Goal: Task Accomplishment & Management: Complete application form

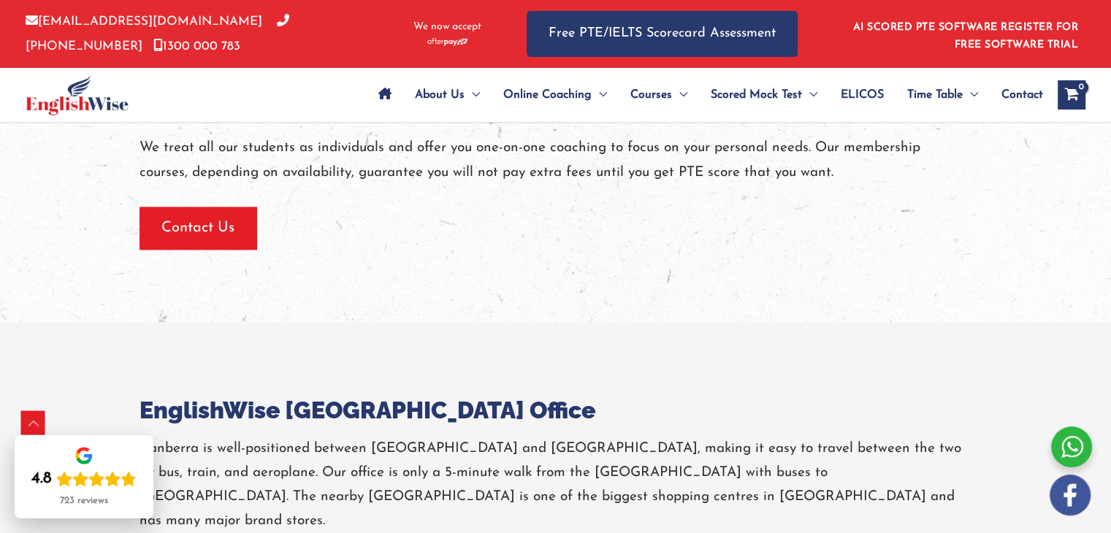
scroll to position [2023, 0]
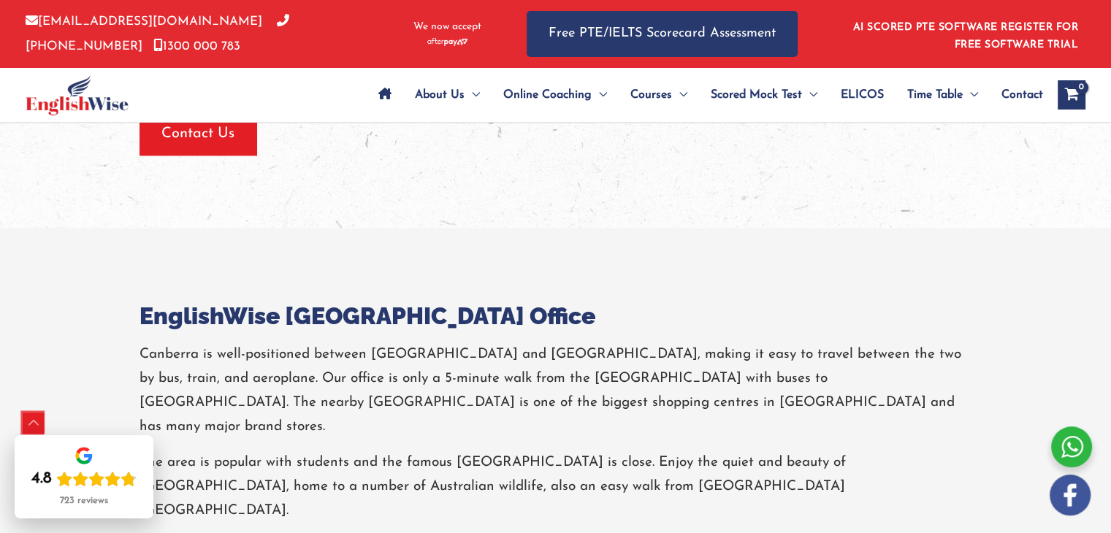
click at [34, 419] on div "Scroll to Top" at bounding box center [33, 423] width 23 height 23
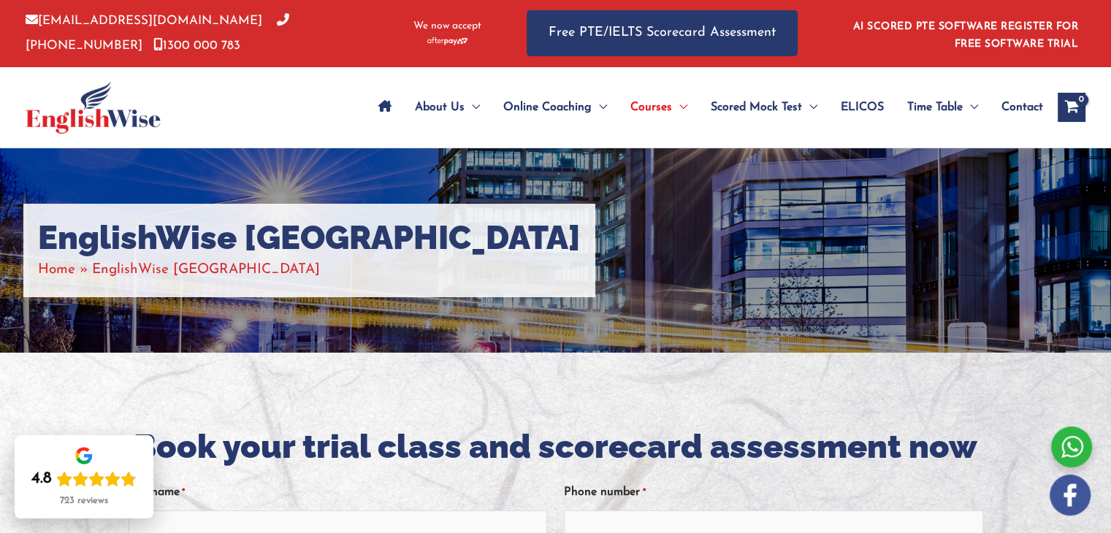
scroll to position [0, 0]
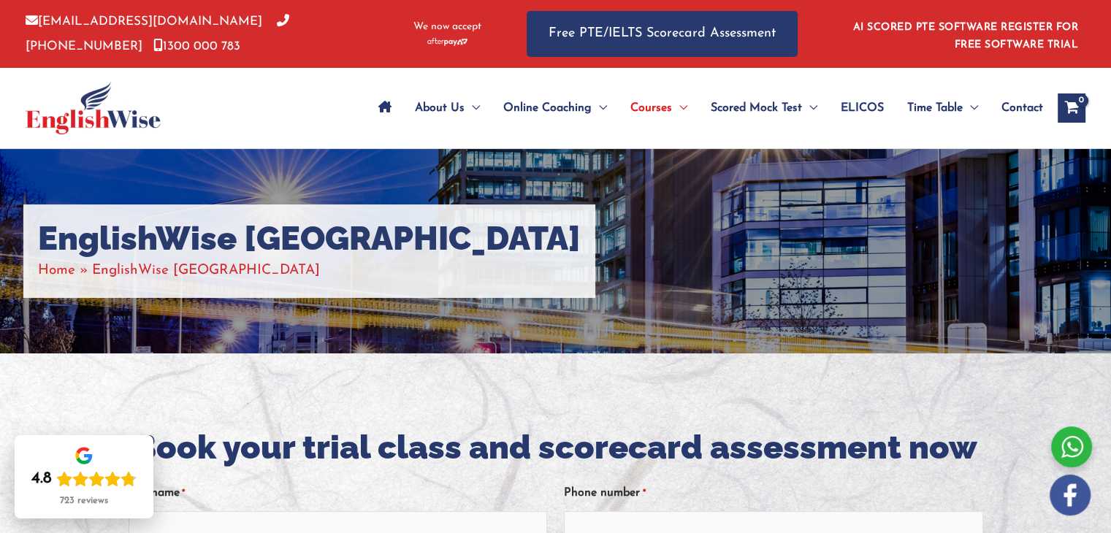
click at [868, 107] on span "ELICOS" at bounding box center [862, 108] width 43 height 51
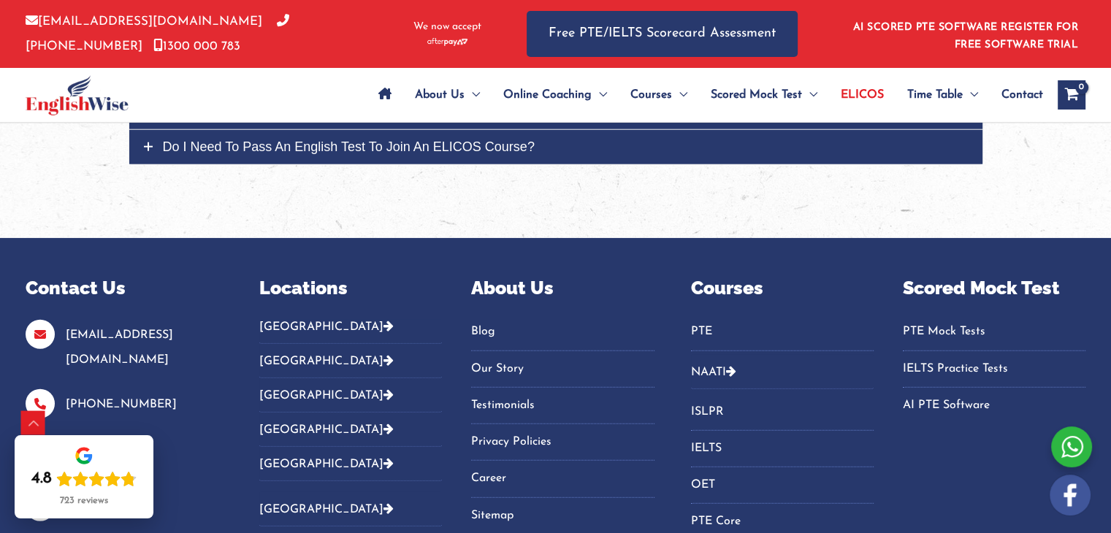
scroll to position [4011, 0]
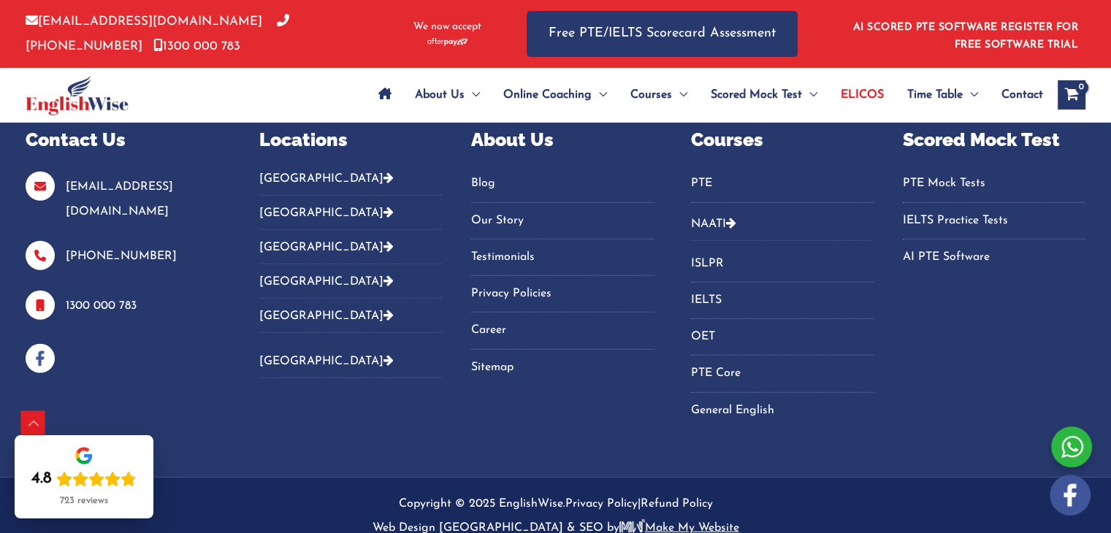
click at [578, 325] on link "Career" at bounding box center [562, 330] width 183 height 24
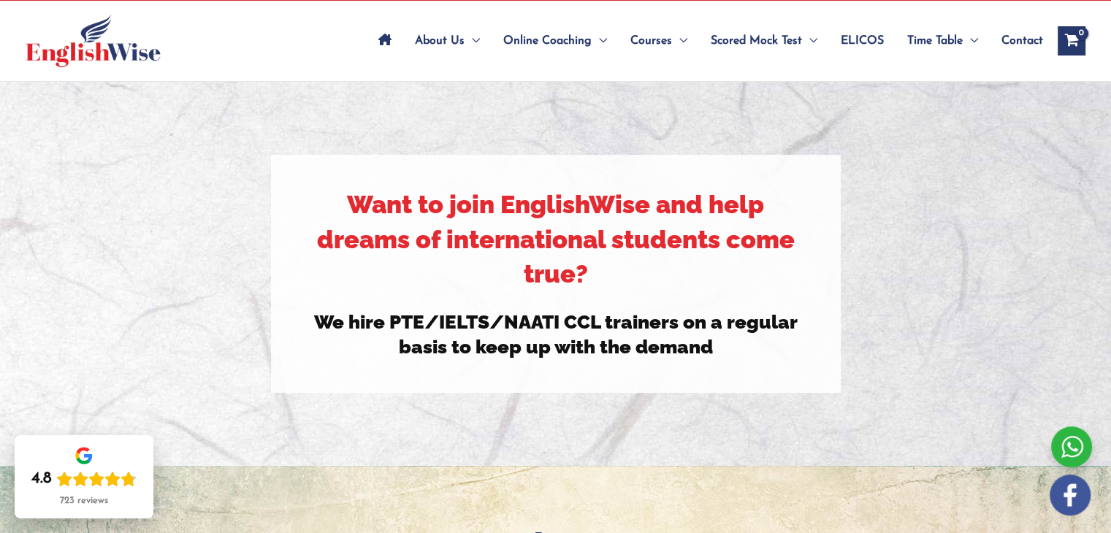
scroll to position [73, 0]
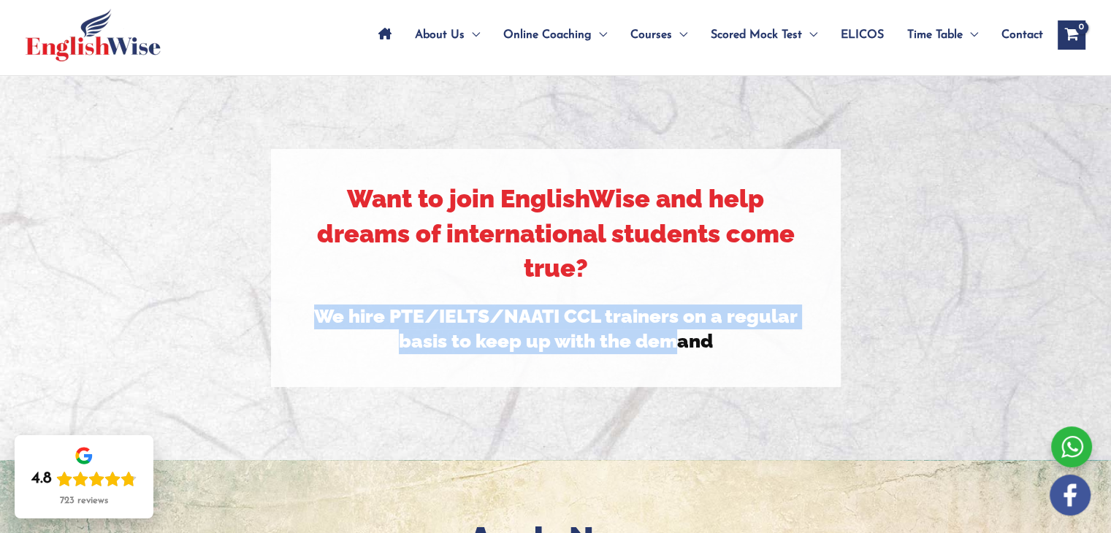
drag, startPoint x: 310, startPoint y: 307, endPoint x: 688, endPoint y: 366, distance: 382.8
click at [681, 350] on h3 "We hire PTE/IELTS/NAATI CCL trainers on a regular basis to keep up with the dem…" at bounding box center [555, 330] width 489 height 50
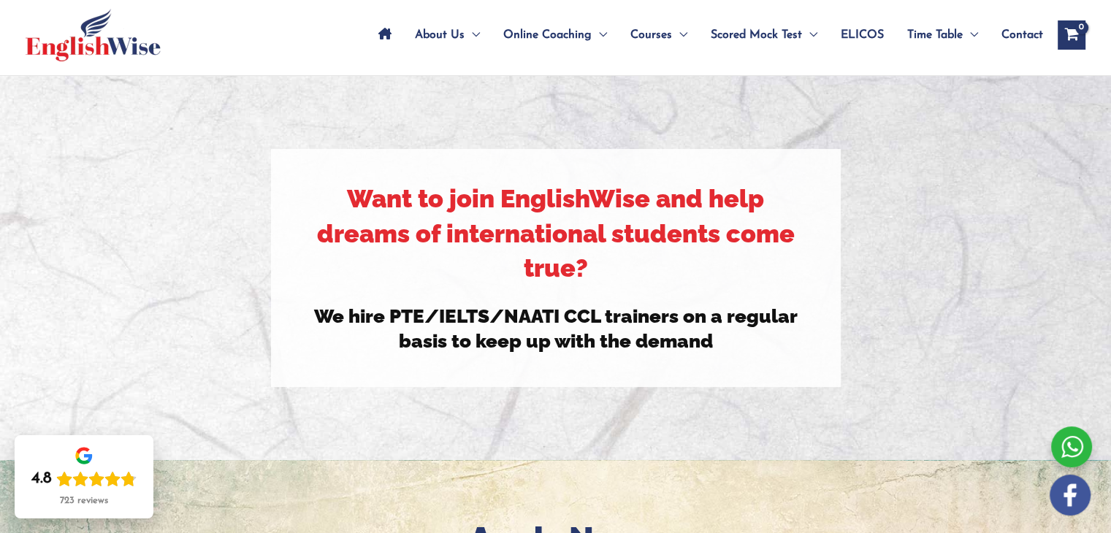
click at [687, 369] on div "Want to join EnglishWise and help dreams of international students come true? W…" at bounding box center [556, 267] width 570 height 237
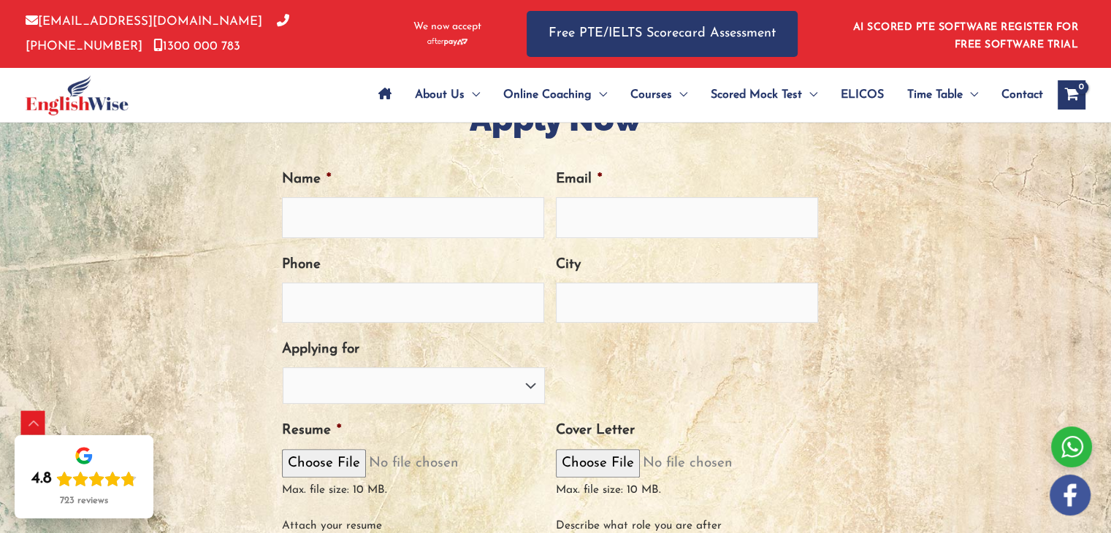
scroll to position [483, 0]
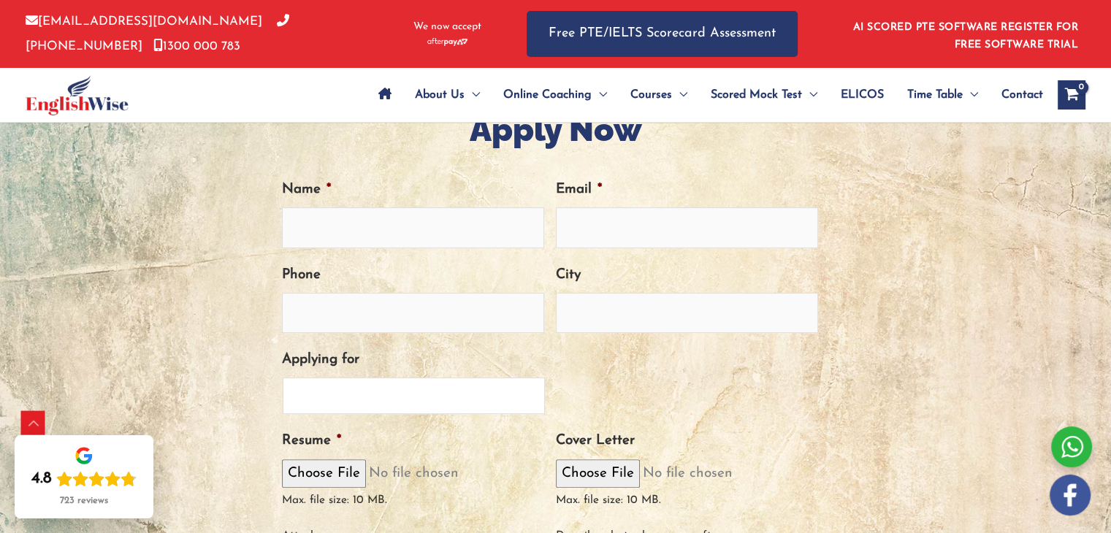
click at [513, 402] on select "PTE Trainer IELTS Trainer NAATI Trainer OET Trainer PTE/NAATI/IELTS Sales Consu…" at bounding box center [414, 396] width 262 height 37
click at [614, 365] on li "Applying for PTE Trainer IELTS Trainer NAATI Trainer OET Trainer PTE/NAATI/IELT…" at bounding box center [556, 381] width 548 height 66
click at [448, 391] on select "PTE Trainer IELTS Trainer NAATI Trainer OET Trainer PTE/NAATI/IELTS Sales Consu…" at bounding box center [414, 396] width 262 height 37
click at [283, 378] on select "PTE Trainer IELTS Trainer NAATI Trainer OET Trainer PTE/NAATI/IELTS Sales Consu…" at bounding box center [414, 396] width 262 height 37
click at [410, 388] on select "PTE Trainer IELTS Trainer NAATI Trainer OET Trainer PTE/NAATI/IELTS Sales Consu…" at bounding box center [414, 396] width 262 height 37
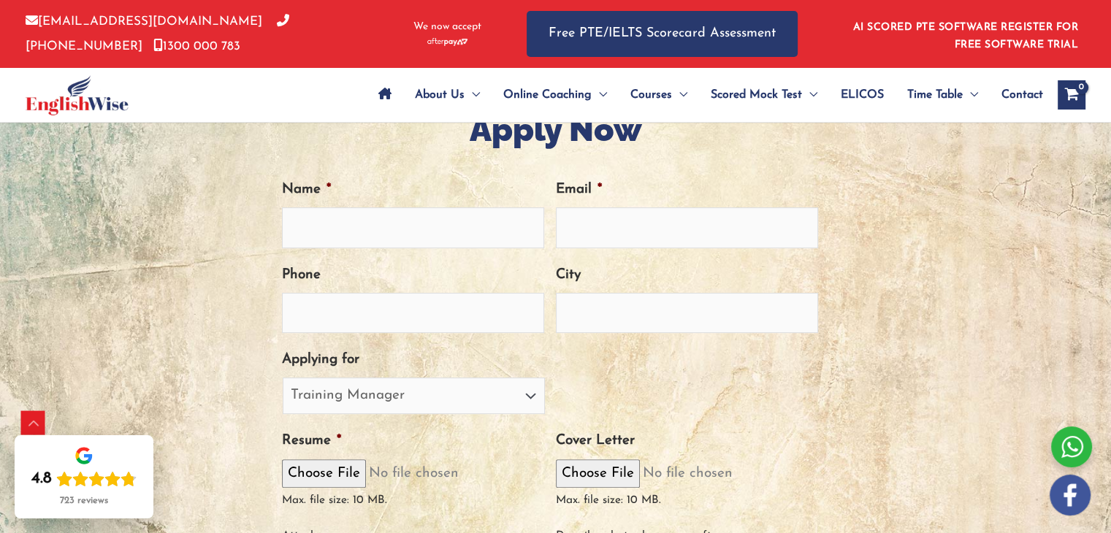
click at [557, 362] on li "Applying for PTE Trainer IELTS Trainer NAATI Trainer OET Trainer PTE/NAATI/IELT…" at bounding box center [556, 381] width 548 height 66
click at [448, 389] on select "PTE Trainer IELTS Trainer NAATI Trainer OET Trainer PTE/NAATI/IELTS Sales Consu…" at bounding box center [414, 396] width 262 height 37
click at [570, 367] on li "Applying for PTE Trainer IELTS Trainer NAATI Trainer OET Trainer PTE/NAATI/IELT…" at bounding box center [556, 381] width 548 height 66
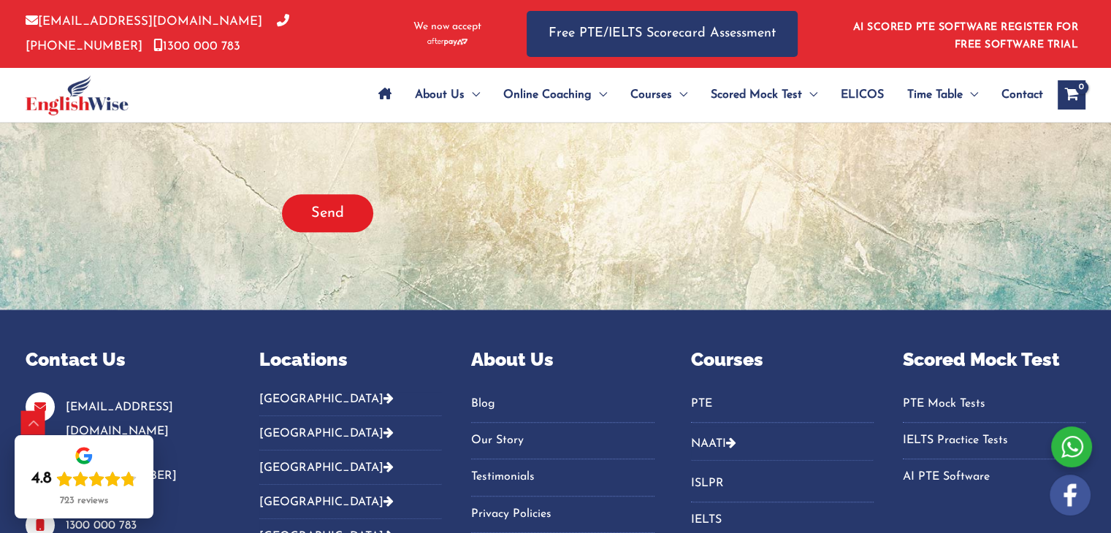
scroll to position [556, 0]
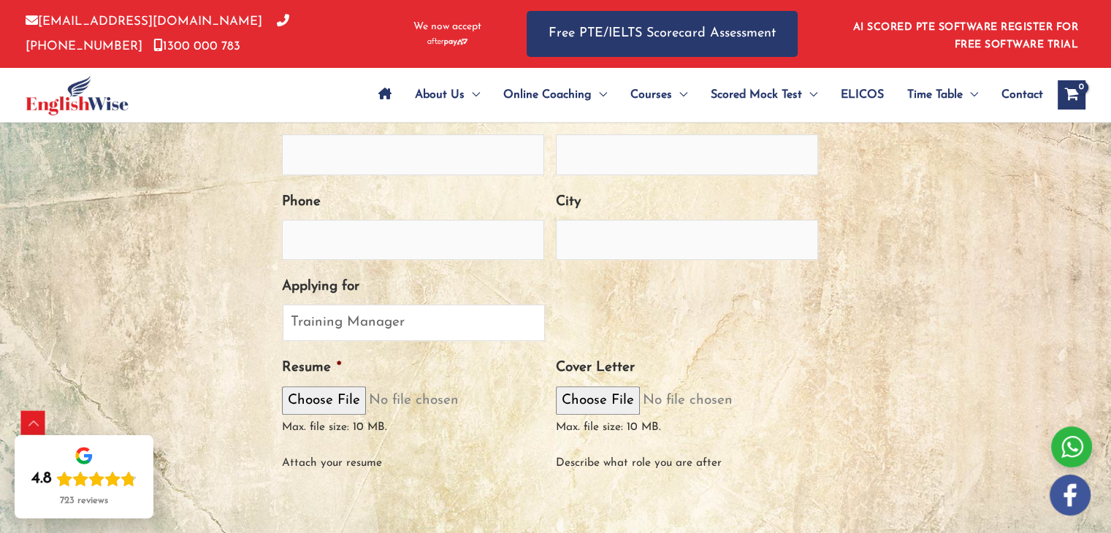
click at [491, 337] on select "PTE Trainer IELTS Trainer NAATI Trainer OET Trainer PTE/NAATI/IELTS Sales Consu…" at bounding box center [414, 323] width 262 height 37
click at [581, 308] on div "PTE Trainer IELTS Trainer NAATI Trainer OET Trainer PTE/NAATI/IELTS Sales Consu…" at bounding box center [550, 323] width 536 height 37
click at [527, 305] on select "PTE Trainer IELTS Trainer NAATI Trainer OET Trainer PTE/NAATI/IELTS Sales Consu…" at bounding box center [414, 323] width 262 height 37
click at [488, 324] on select "PTE Trainer IELTS Trainer NAATI Trainer OET Trainer PTE/NAATI/IELTS Sales Consu…" at bounding box center [414, 323] width 262 height 37
select select "Marketing"
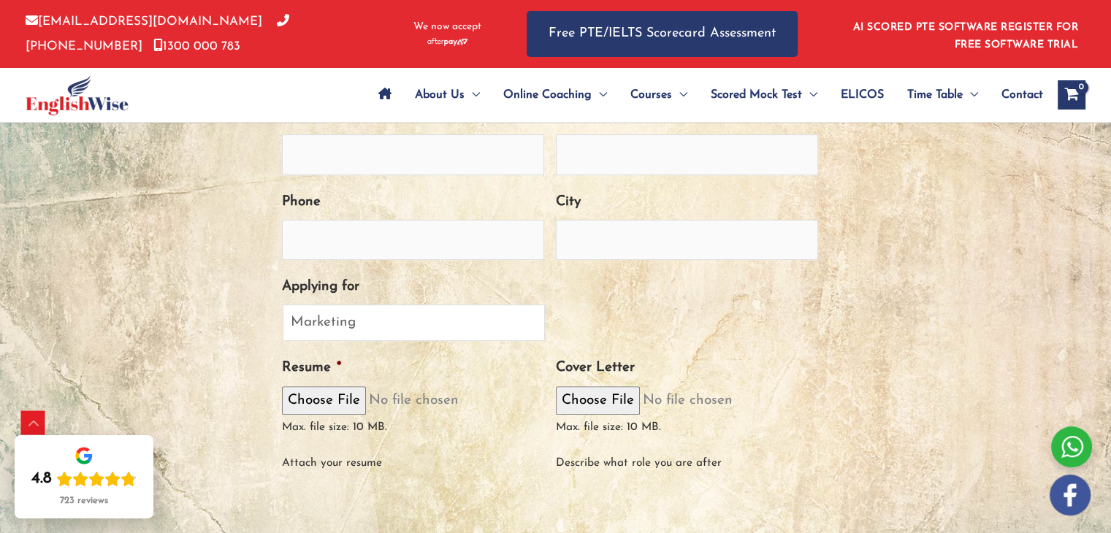
click at [283, 305] on select "PTE Trainer IELTS Trainer NAATI Trainer OET Trainer PTE/NAATI/IELTS Sales Consu…" at bounding box center [414, 323] width 262 height 37
click at [432, 321] on select "PTE Trainer IELTS Trainer NAATI Trainer OET Trainer PTE/NAATI/IELTS Sales Consu…" at bounding box center [414, 323] width 262 height 37
click at [628, 291] on li "Applying for PTE Trainer IELTS Trainer NAATI Trainer OET Trainer PTE/NAATI/IELT…" at bounding box center [556, 308] width 548 height 66
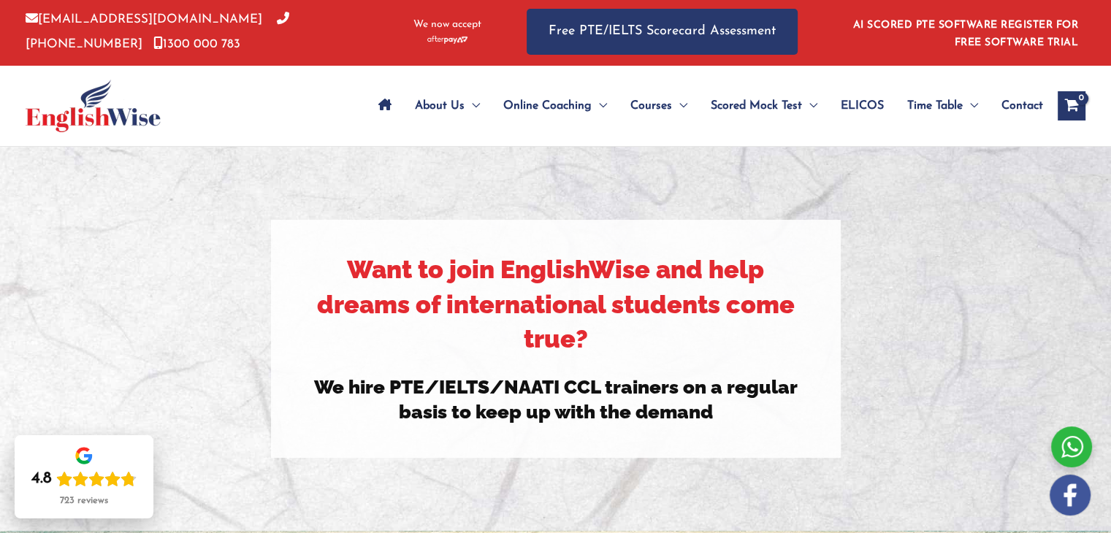
scroll to position [0, 0]
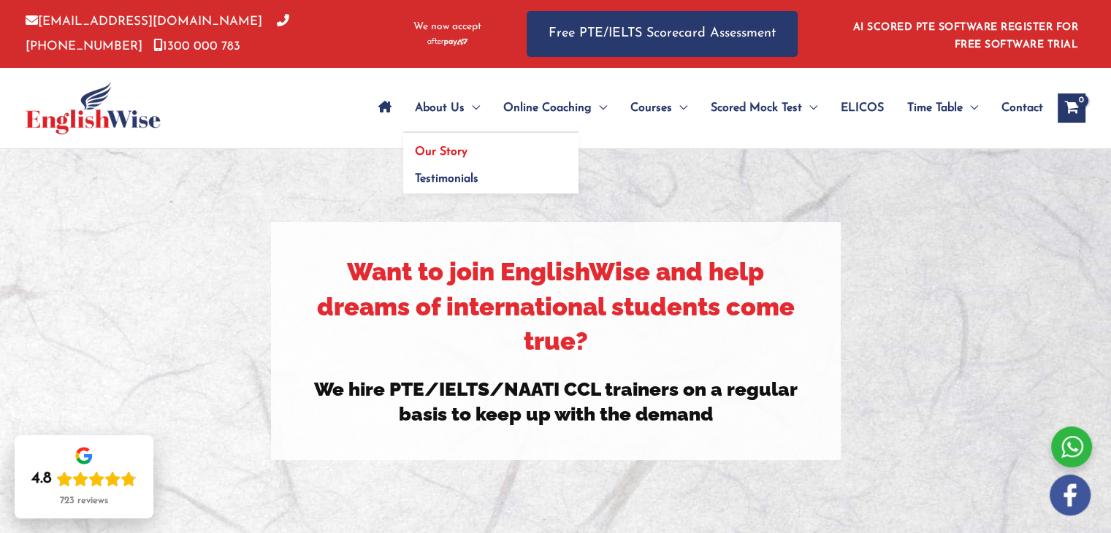
click at [454, 152] on span "Our Story" at bounding box center [441, 152] width 53 height 12
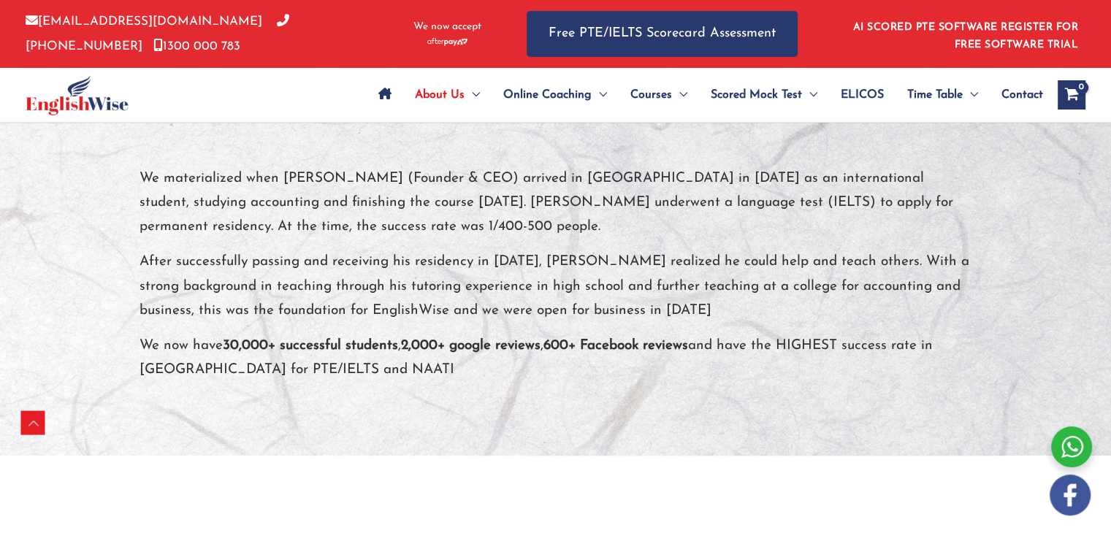
scroll to position [269, 0]
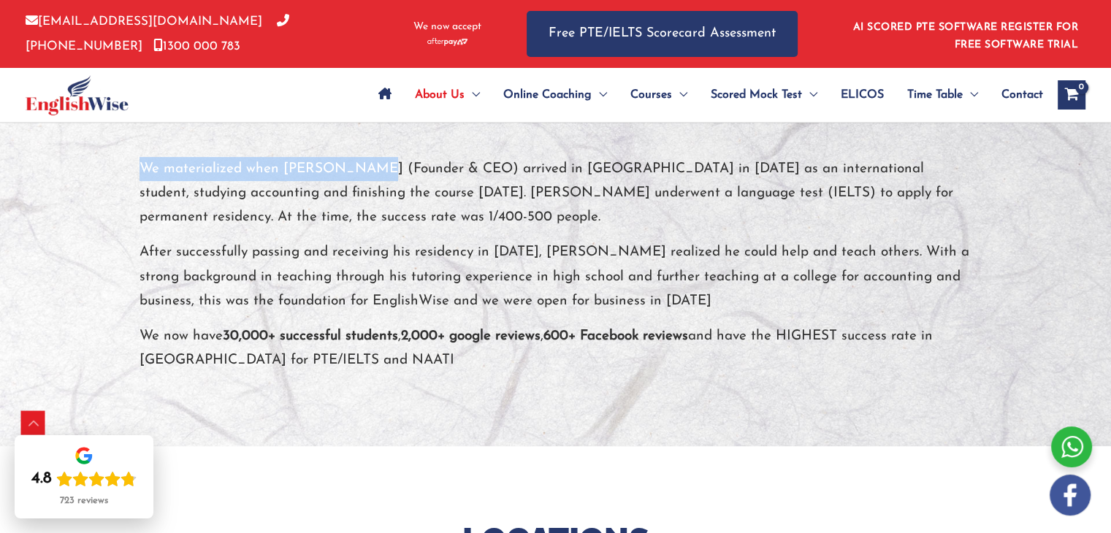
drag, startPoint x: 127, startPoint y: 160, endPoint x: 352, endPoint y: 167, distance: 225.1
click at [352, 167] on div "We materialized when Shivi Bhalla (Founder & CEO) arrived in Australia in 2010 …" at bounding box center [556, 265] width 854 height 216
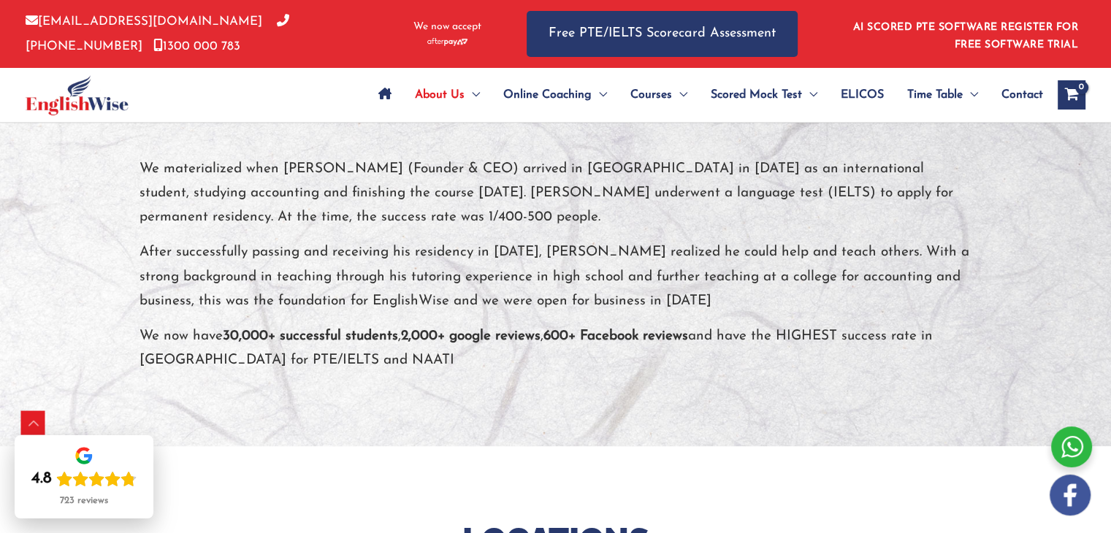
click at [405, 213] on p "We materialized when Shivi Bhalla (Founder & CEO) arrived in Australia in 2010 …" at bounding box center [555, 193] width 833 height 73
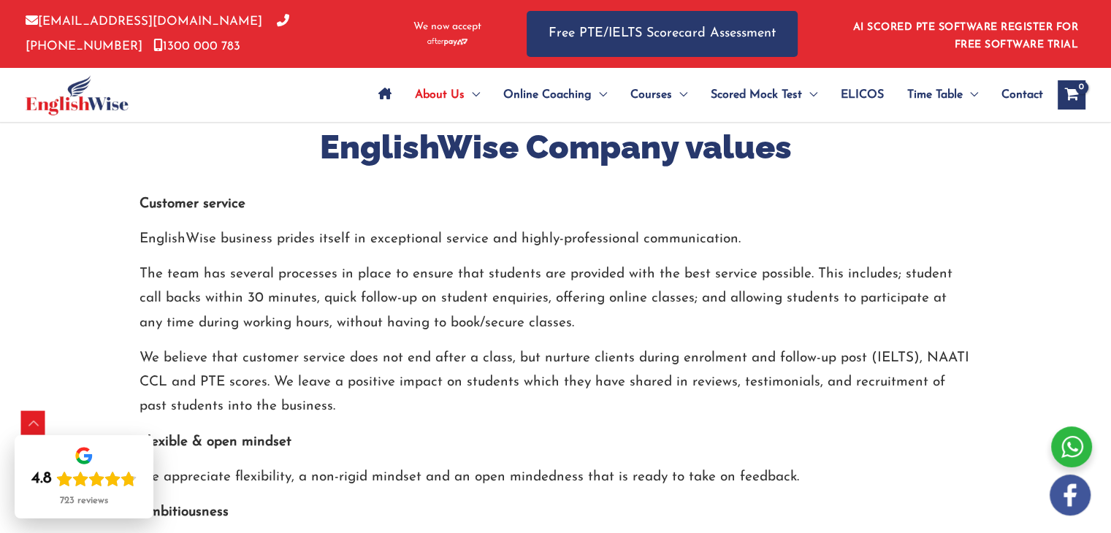
scroll to position [1803, 0]
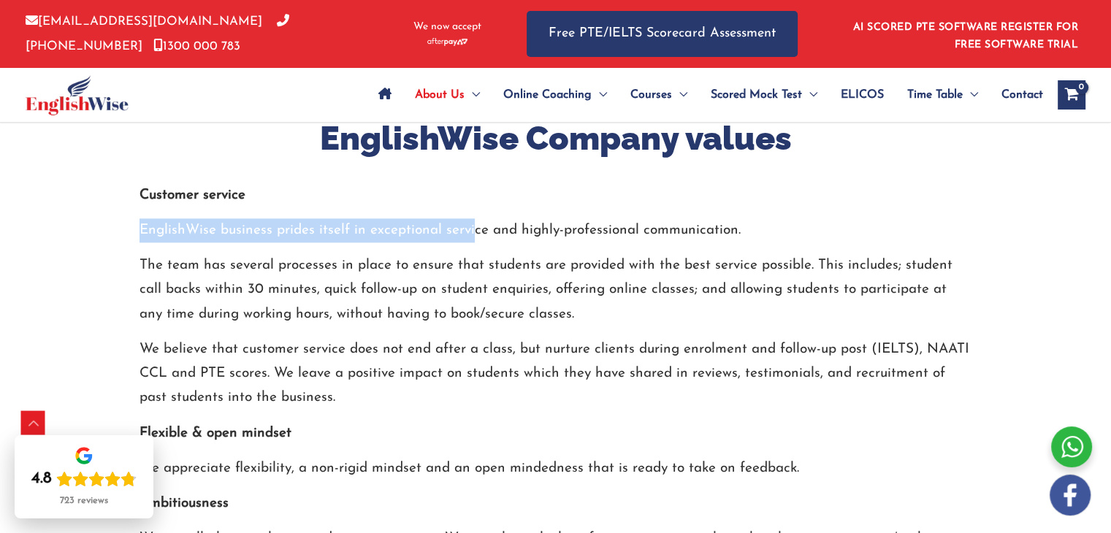
drag, startPoint x: 133, startPoint y: 199, endPoint x: 470, endPoint y: 202, distance: 336.7
click at [470, 202] on div "EnglishWise Company values Customer service EnglishWise business prides itself …" at bounding box center [556, 448] width 854 height 661
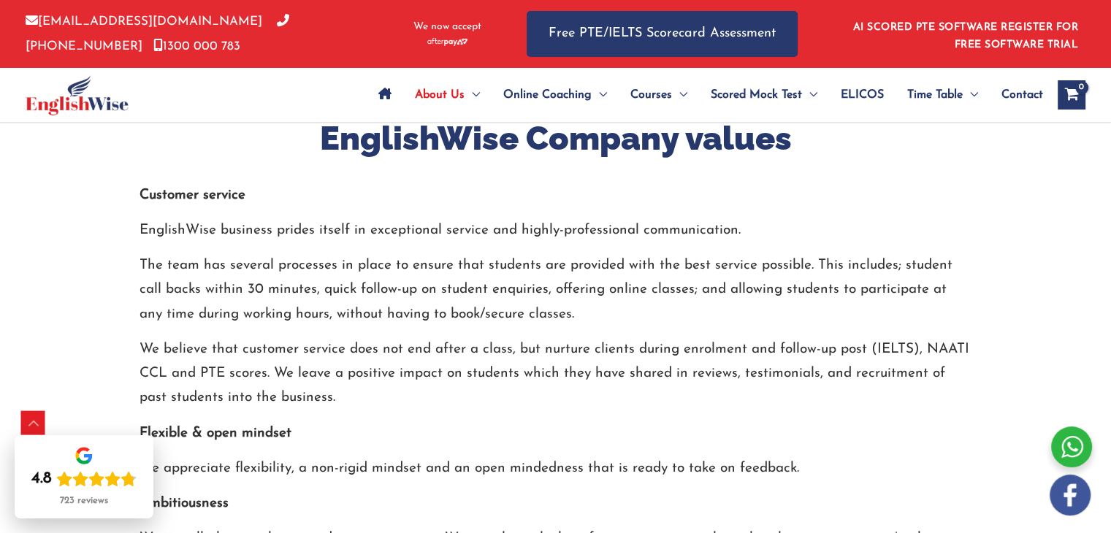
drag, startPoint x: 350, startPoint y: 247, endPoint x: 169, endPoint y: 241, distance: 180.5
click at [348, 253] on p "The team has several processes in place to ensure that students are provided wi…" at bounding box center [555, 289] width 833 height 73
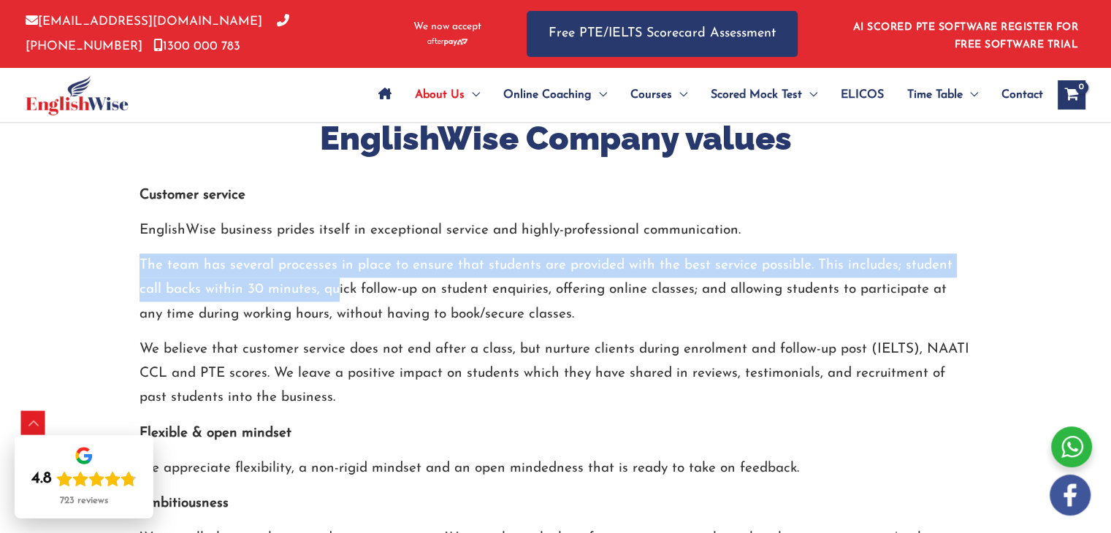
drag, startPoint x: 118, startPoint y: 240, endPoint x: 308, endPoint y: 276, distance: 194.1
click at [308, 276] on div "EnglishWise Company values Customer service EnglishWise business prides itself …" at bounding box center [556, 448] width 876 height 661
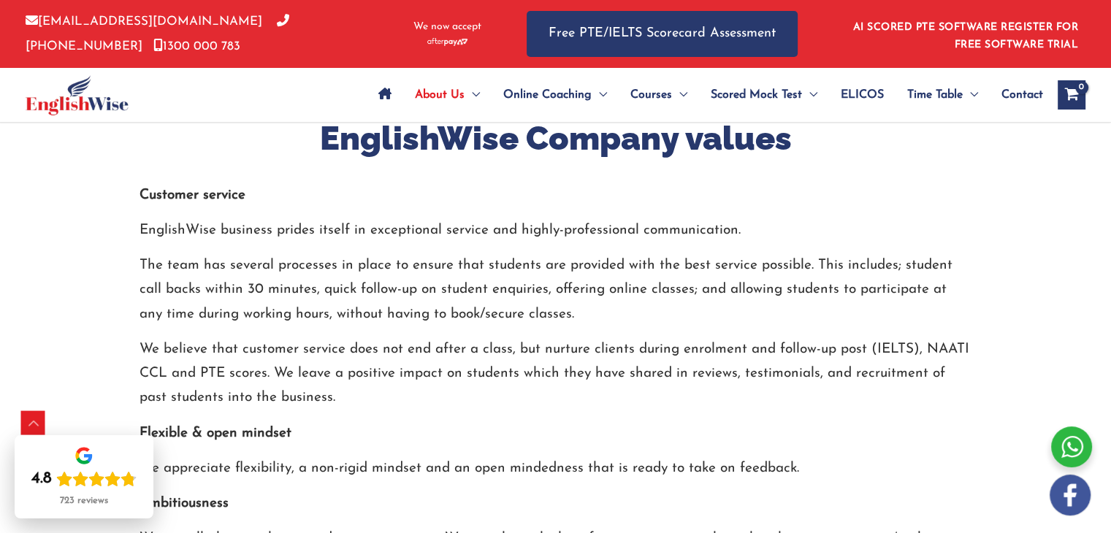
click at [409, 302] on div "EnglishWise Company values Customer service EnglishWise business prides itself …" at bounding box center [555, 448] width 833 height 661
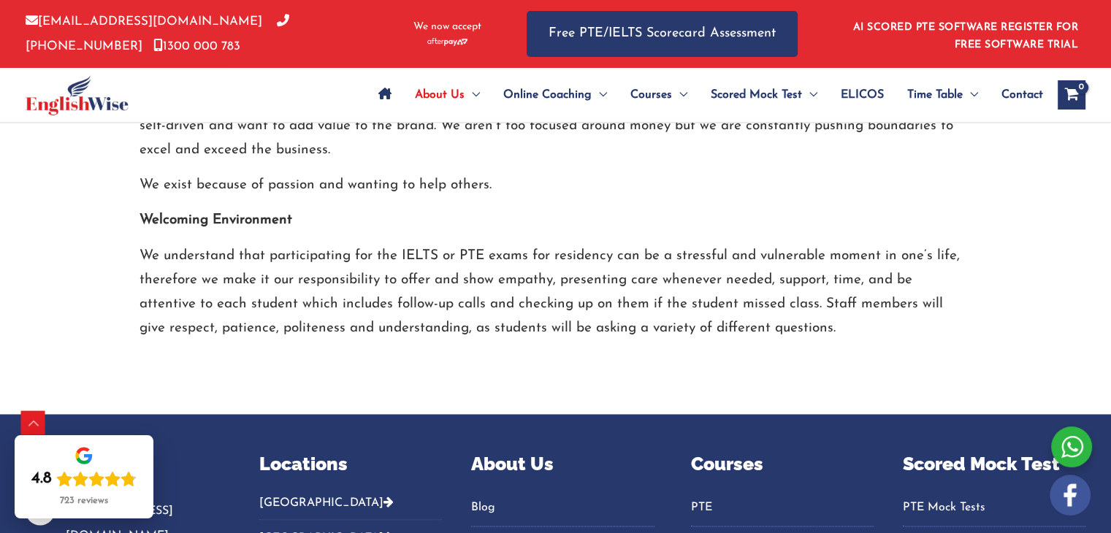
scroll to position [2241, 0]
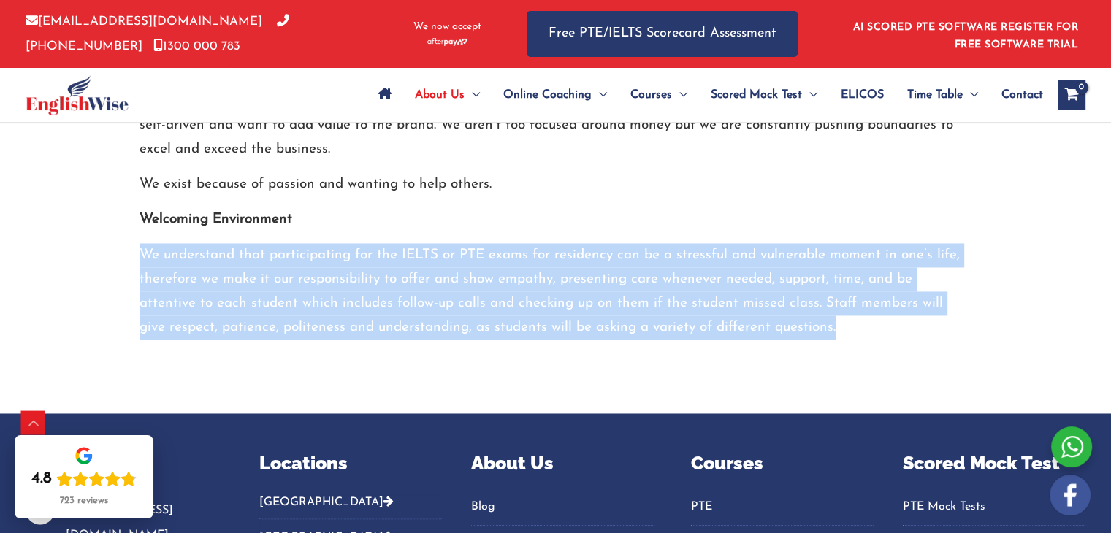
drag, startPoint x: 113, startPoint y: 224, endPoint x: 804, endPoint y: 305, distance: 695.5
click at [573, 366] on div "EnglishWise Company values Customer service EnglishWise business prides itself …" at bounding box center [556, 9] width 876 height 807
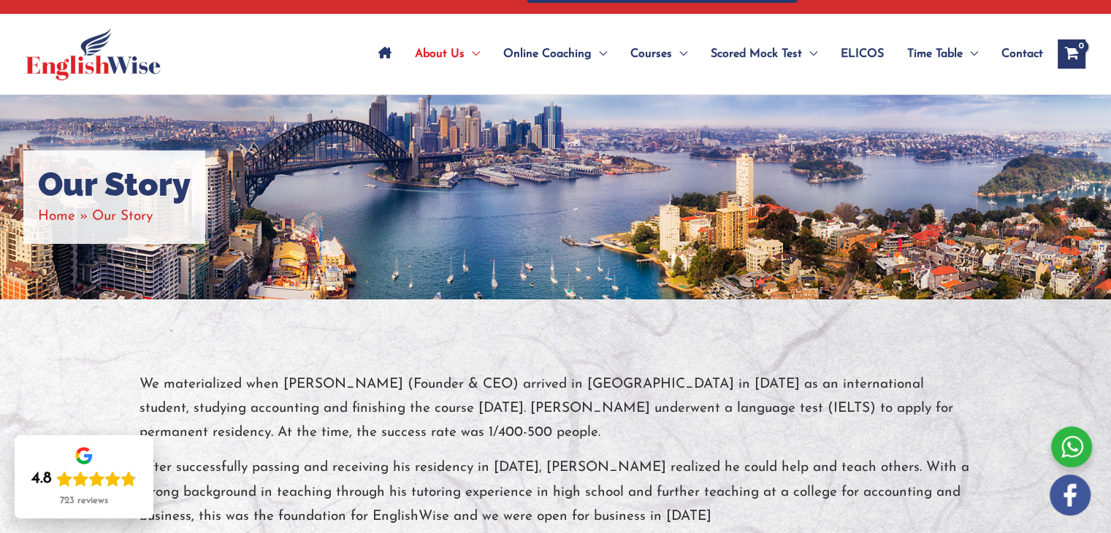
scroll to position [0, 0]
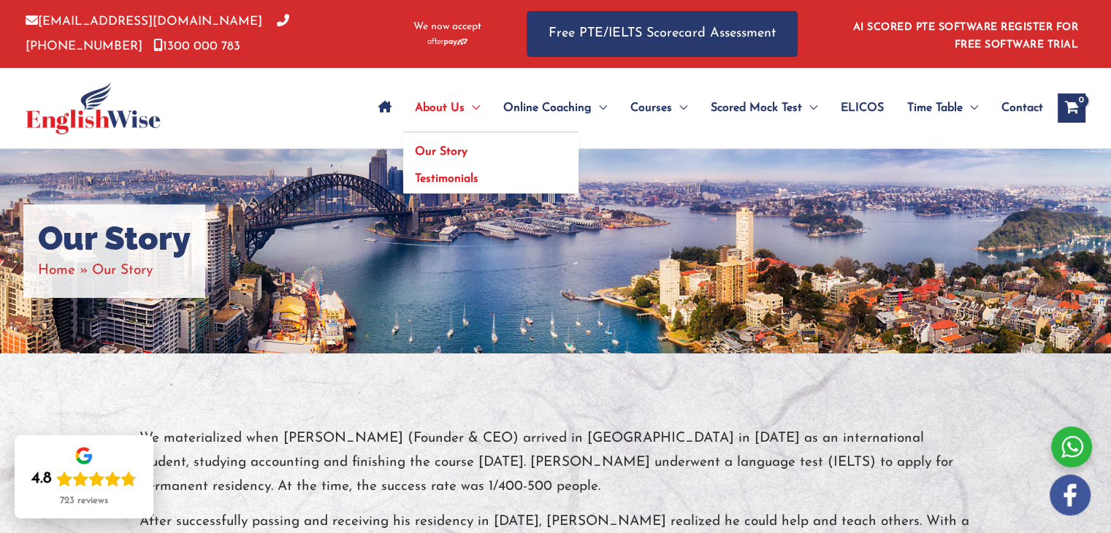
click at [476, 170] on link "Testimonials" at bounding box center [490, 178] width 175 height 34
click at [474, 177] on span "Testimonials" at bounding box center [447, 179] width 64 height 12
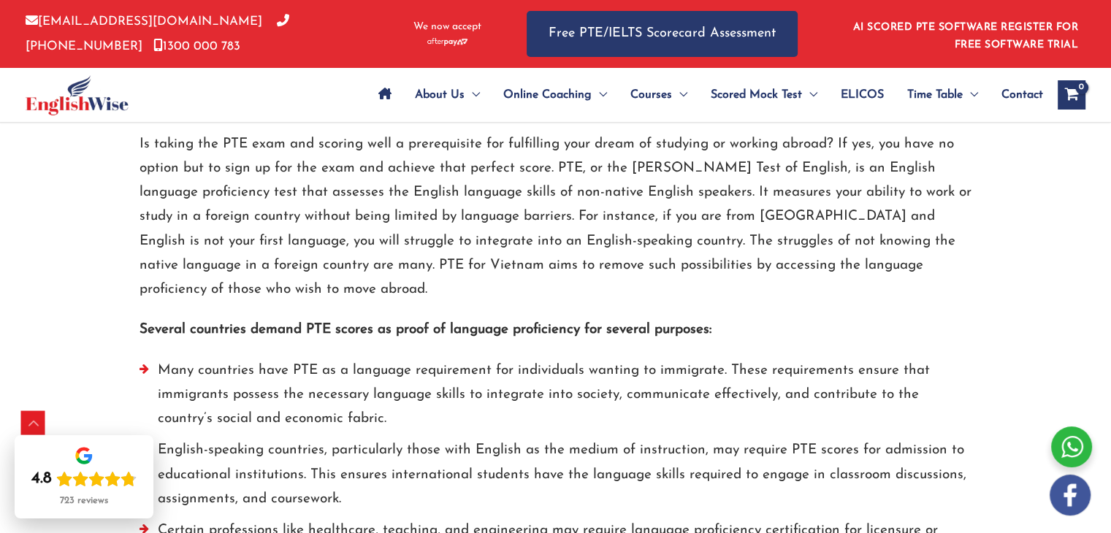
scroll to position [730, 0]
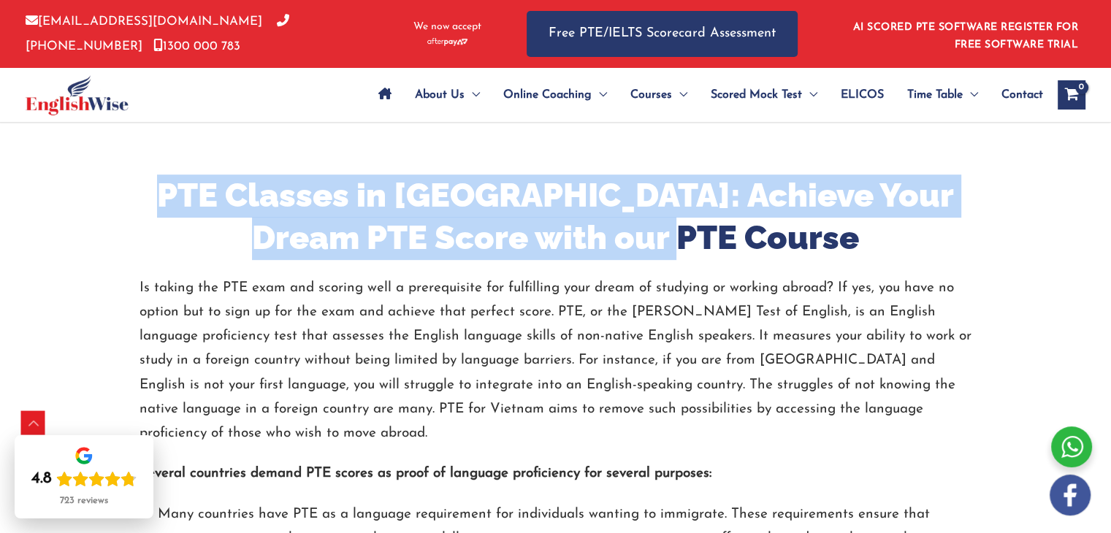
drag, startPoint x: 152, startPoint y: 194, endPoint x: 768, endPoint y: 276, distance: 621.9
click at [828, 237] on h2 "PTE Classes in [GEOGRAPHIC_DATA]: Achieve Your Dream PTE Score with our PTE Cou…" at bounding box center [555, 217] width 833 height 85
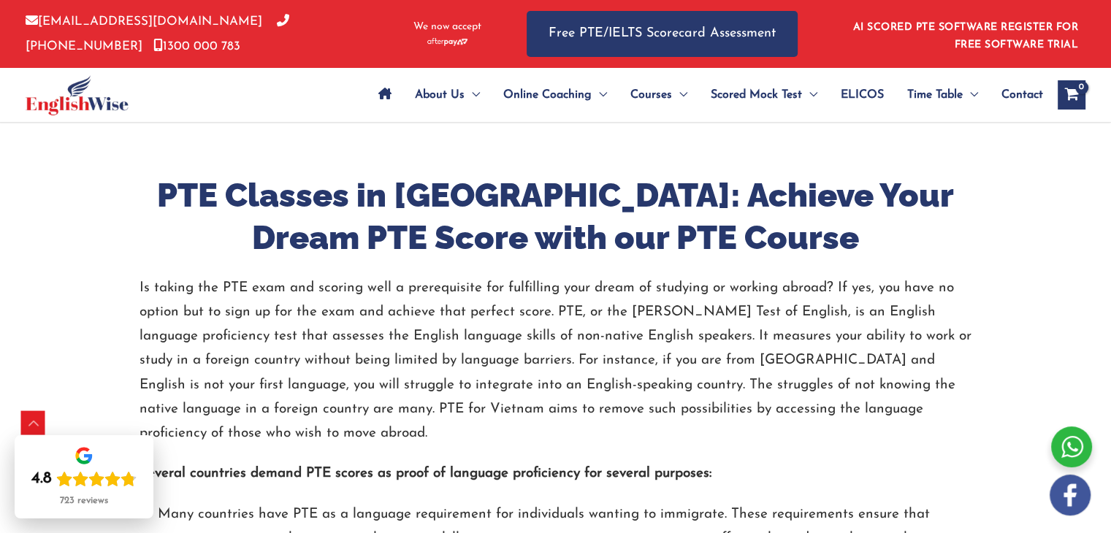
click at [738, 298] on p "Is taking the PTE exam and scoring well a prerequisite for fulfilling your drea…" at bounding box center [555, 361] width 833 height 170
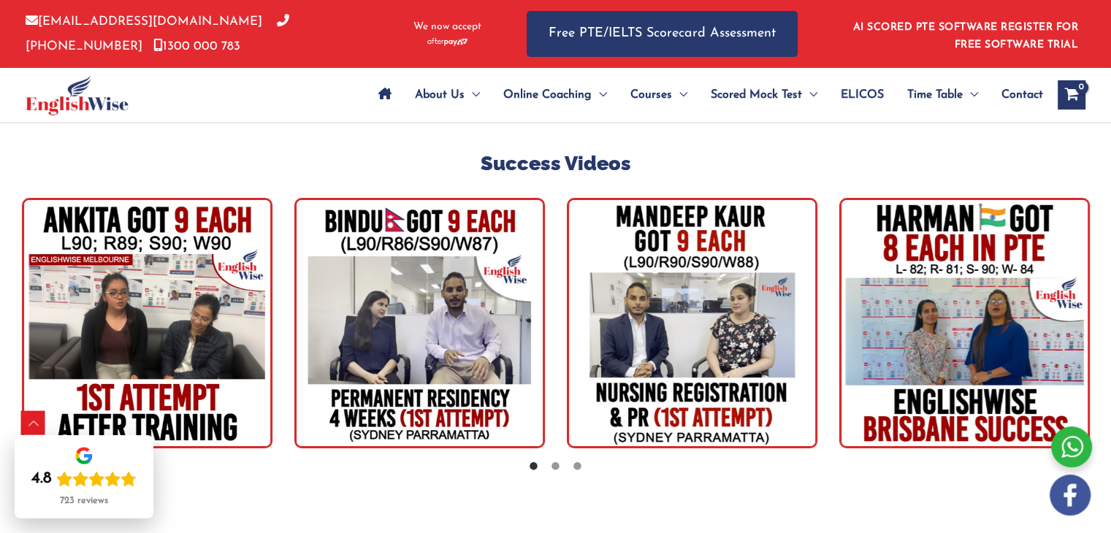
scroll to position [5366, 0]
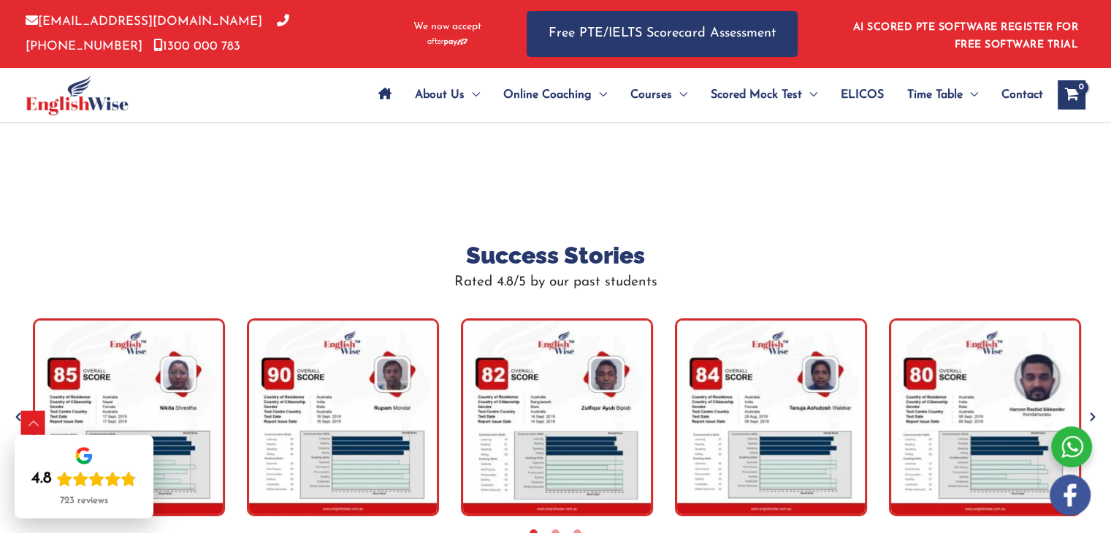
click at [14, 410] on icon "Previous" at bounding box center [18, 417] width 15 height 15
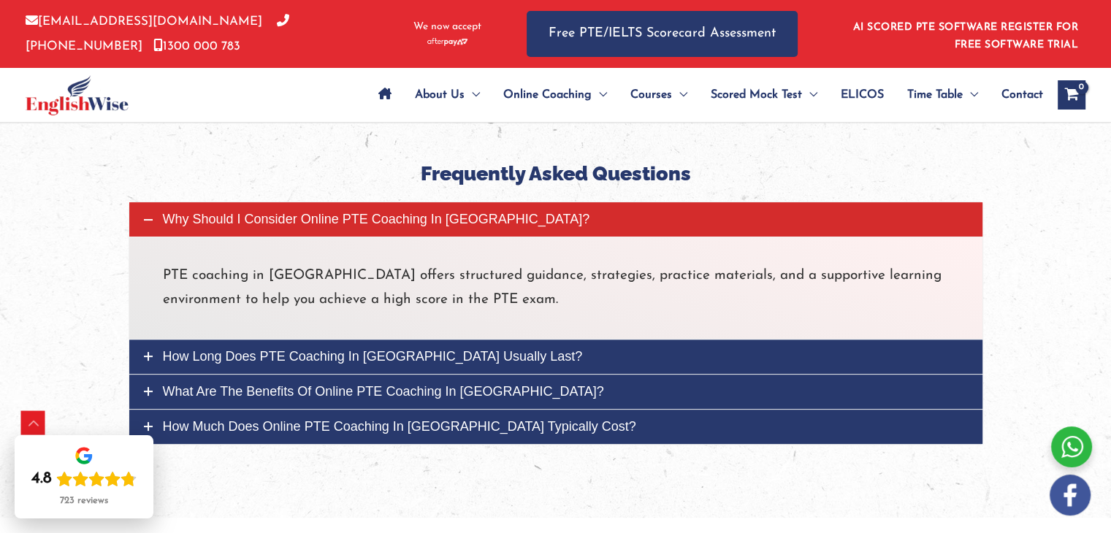
scroll to position [5878, 0]
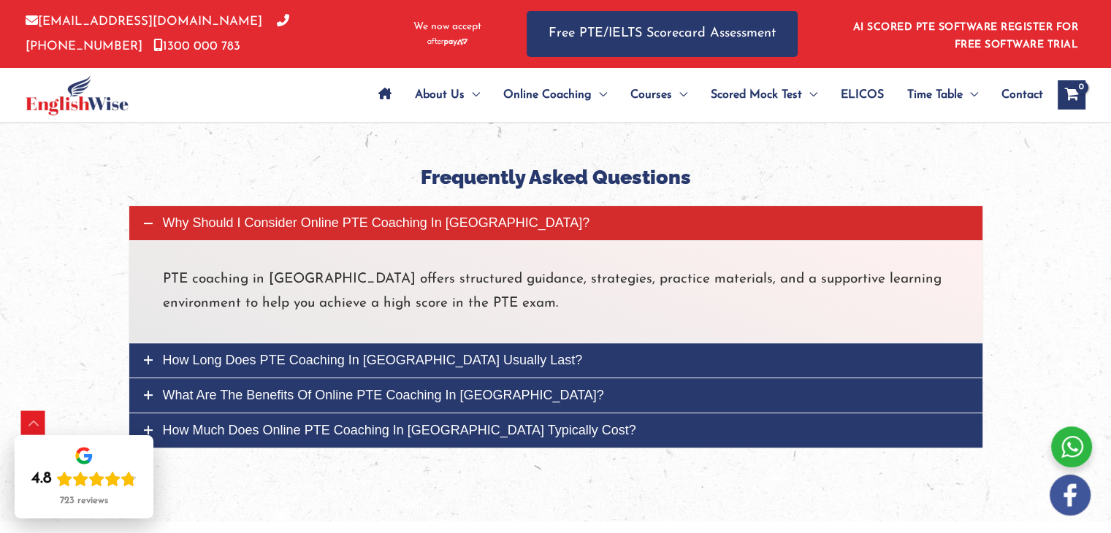
click at [194, 423] on span "How much does online PTE coaching in Vietnam typically cost?" at bounding box center [399, 430] width 473 height 15
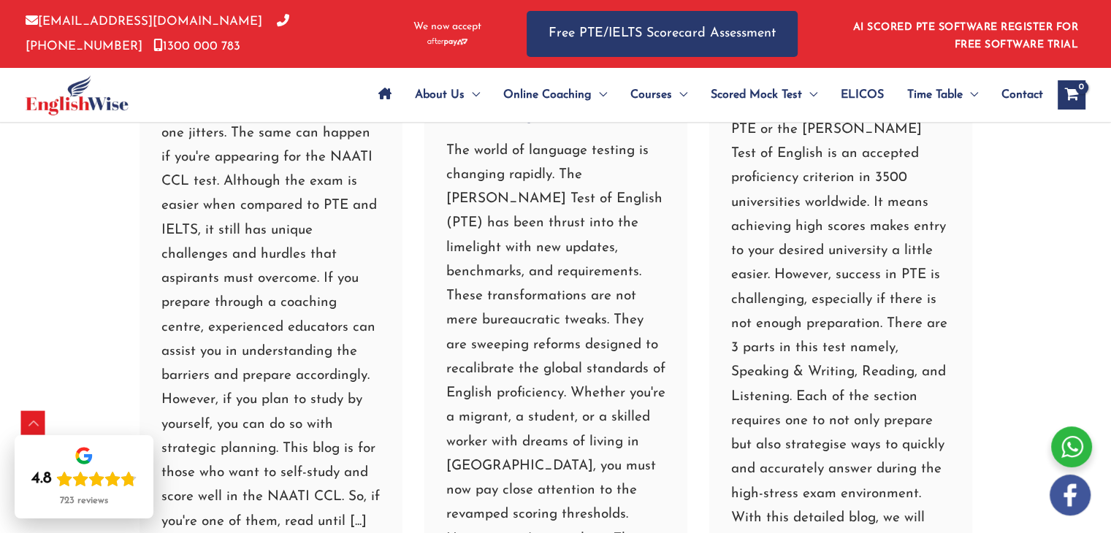
scroll to position [6754, 0]
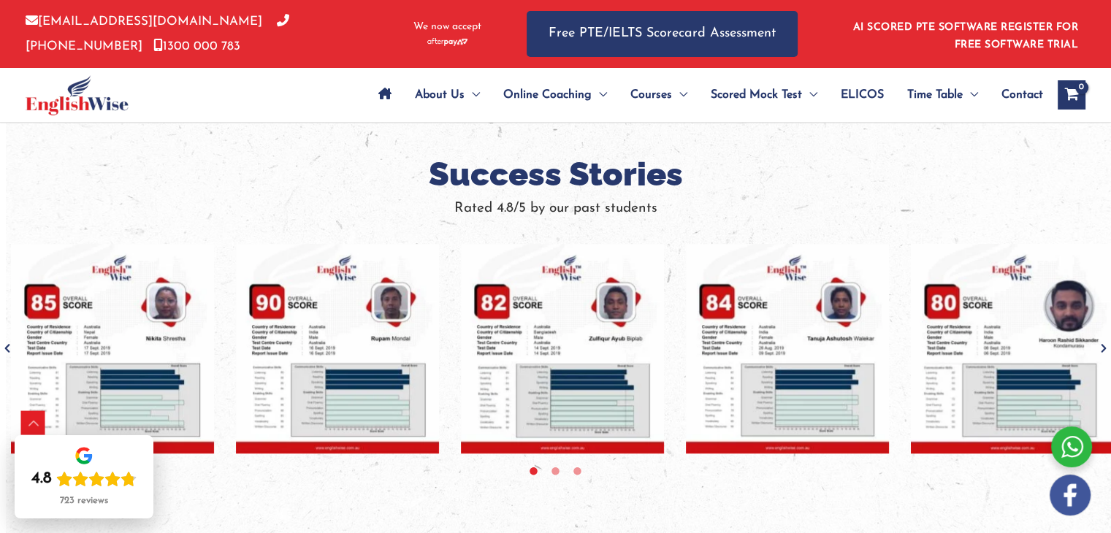
scroll to position [976, 0]
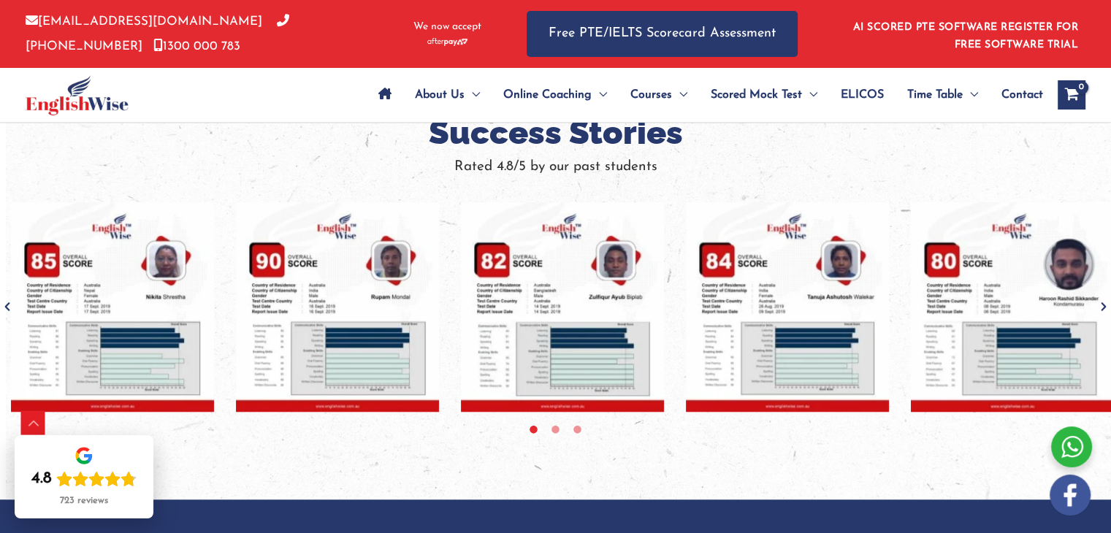
click at [1104, 302] on icon "Next" at bounding box center [1103, 306] width 15 height 15
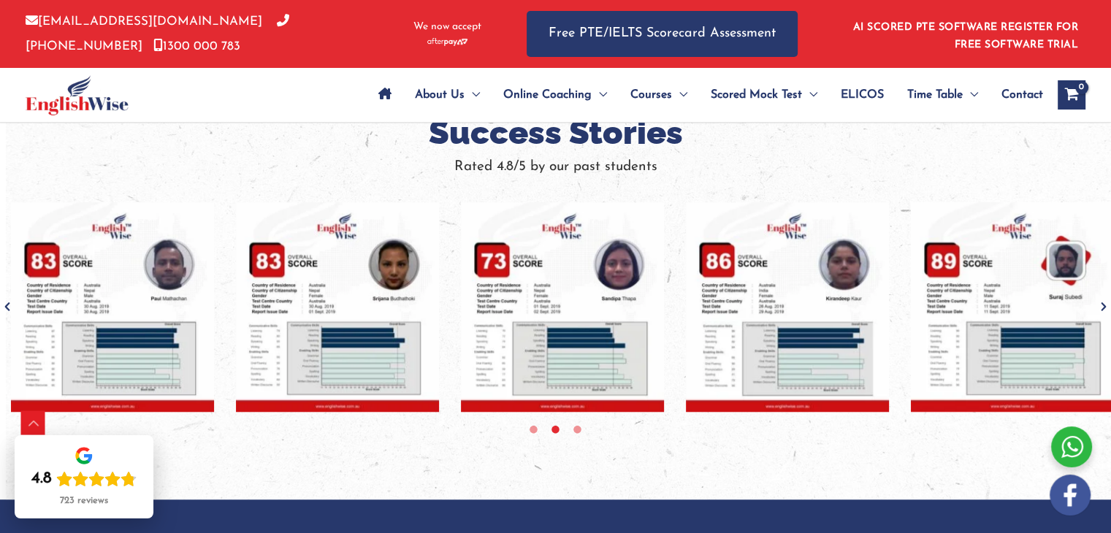
click at [1104, 302] on icon "Next" at bounding box center [1103, 306] width 15 height 15
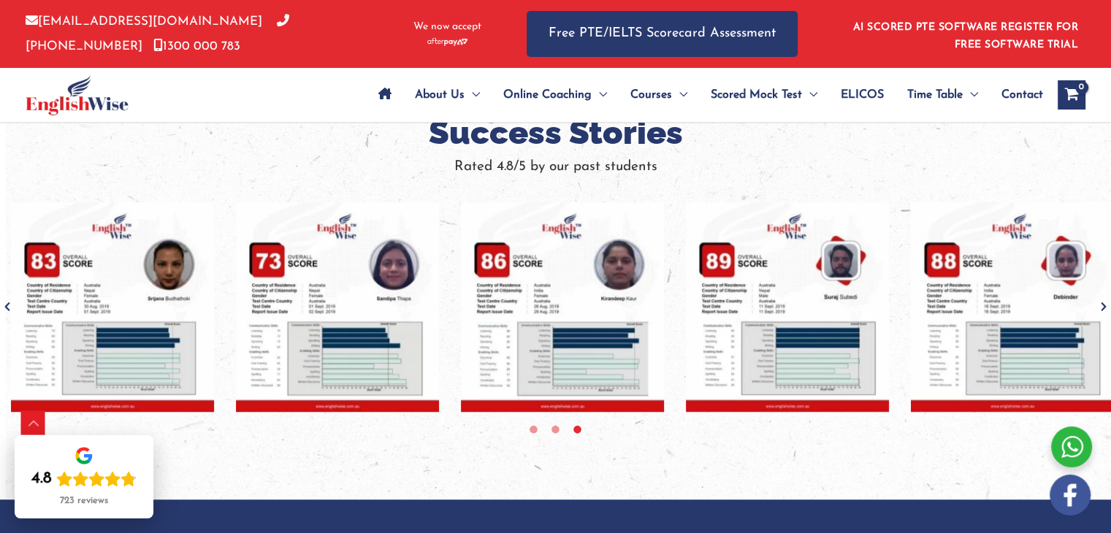
click at [1104, 302] on icon "Next" at bounding box center [1103, 306] width 15 height 15
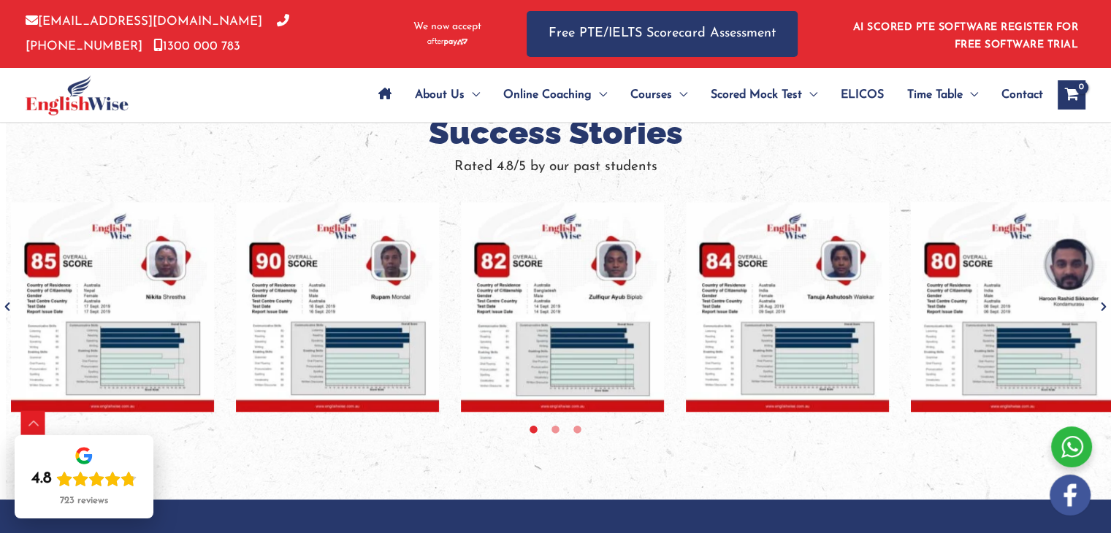
click at [1104, 302] on icon "Next" at bounding box center [1103, 306] width 15 height 15
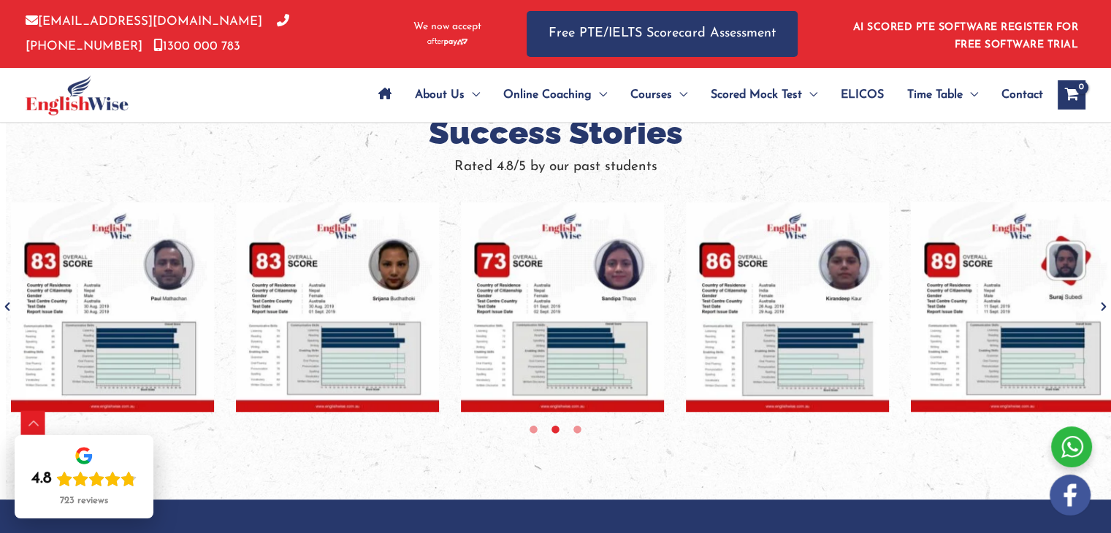
click at [1104, 302] on icon "Next" at bounding box center [1103, 306] width 15 height 15
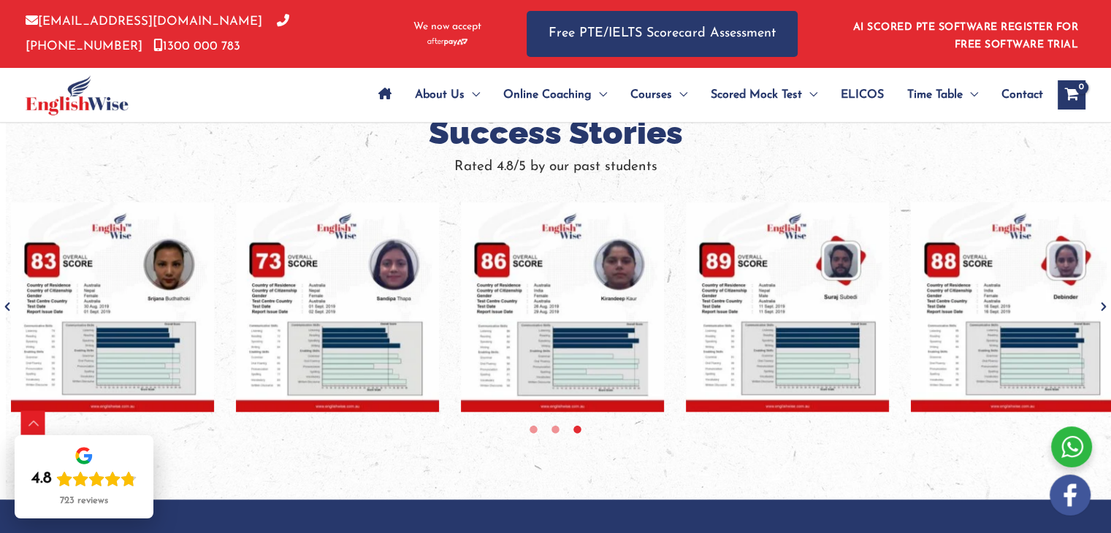
click at [1104, 302] on icon "Next" at bounding box center [1103, 306] width 15 height 15
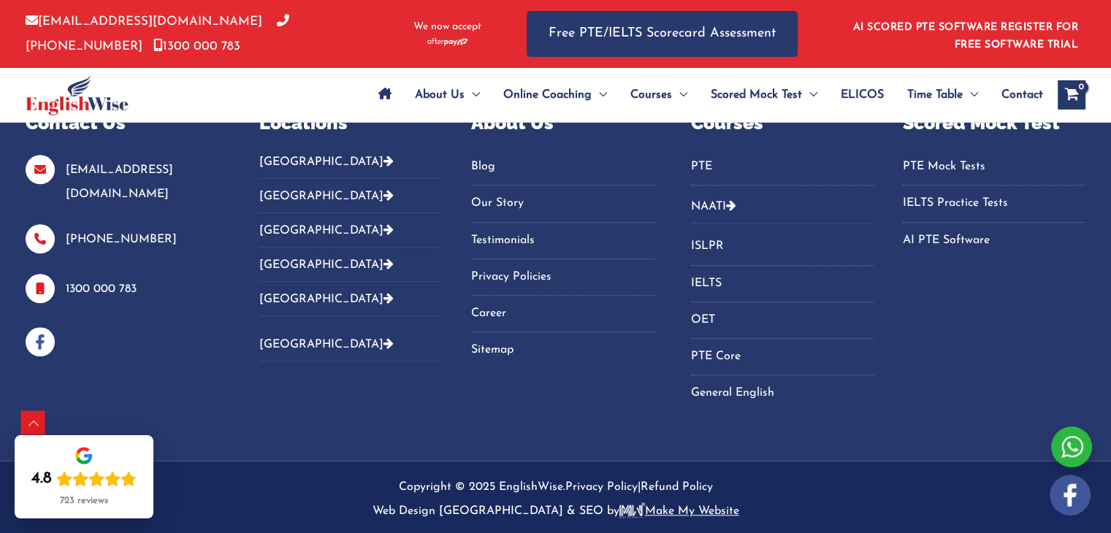
scroll to position [1414, 0]
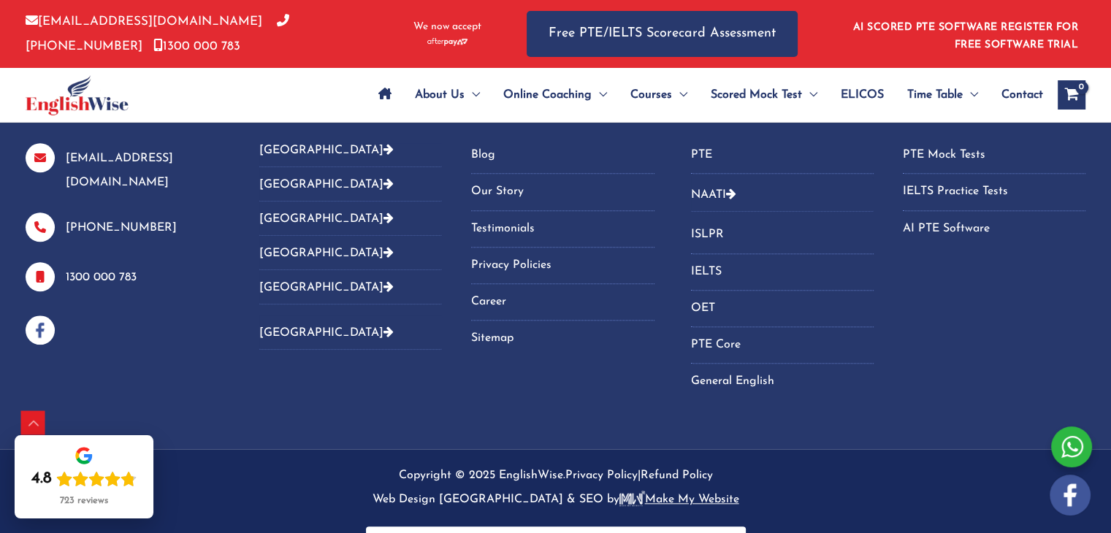
click at [944, 353] on div "Courses PTE NAATI Naati CCL Hindi Naati CCL Punjabi Naati CCL Nepali Naati CCL …" at bounding box center [888, 259] width 394 height 322
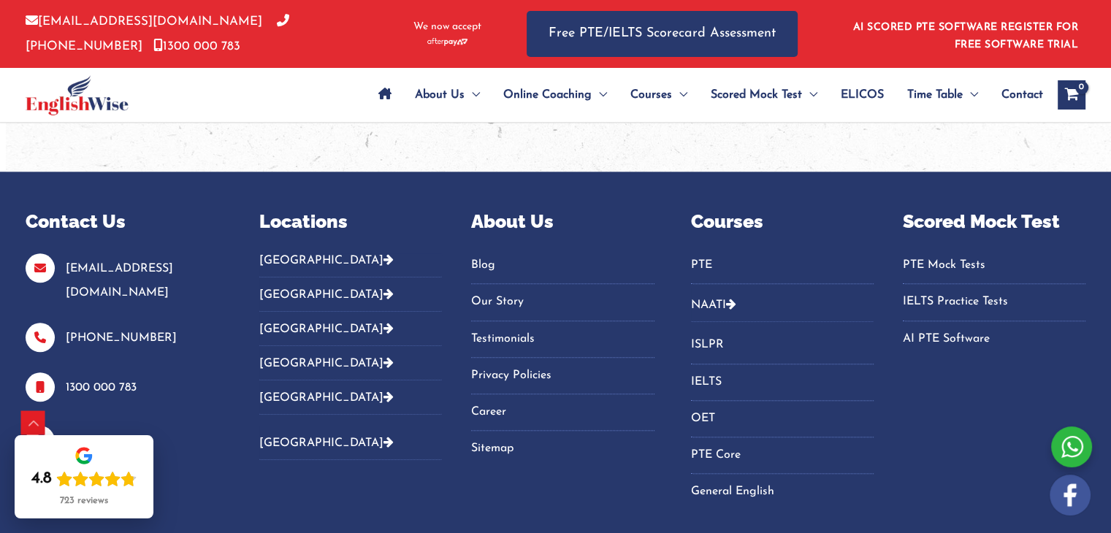
scroll to position [1459, 0]
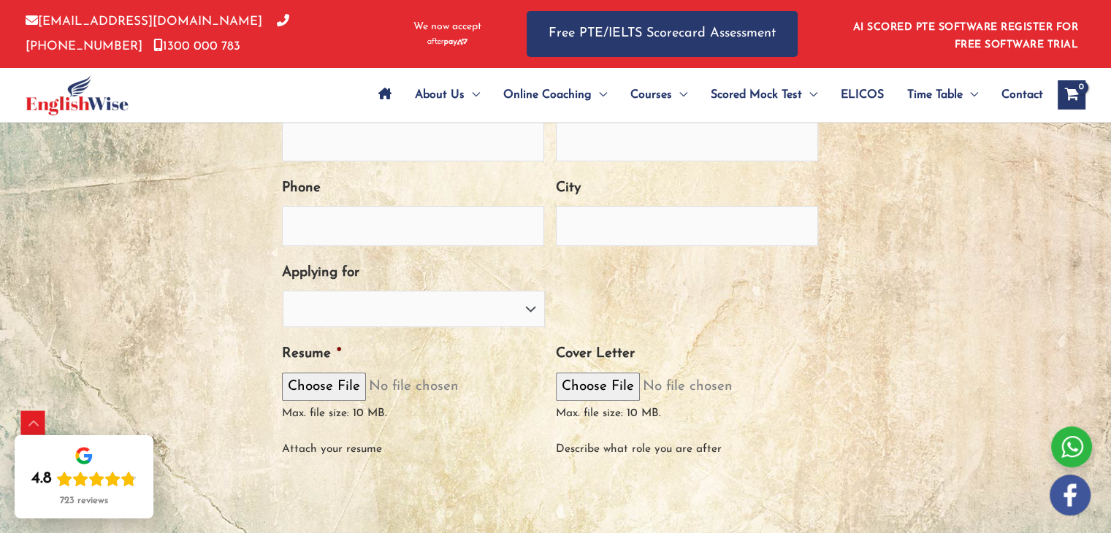
scroll to position [584, 0]
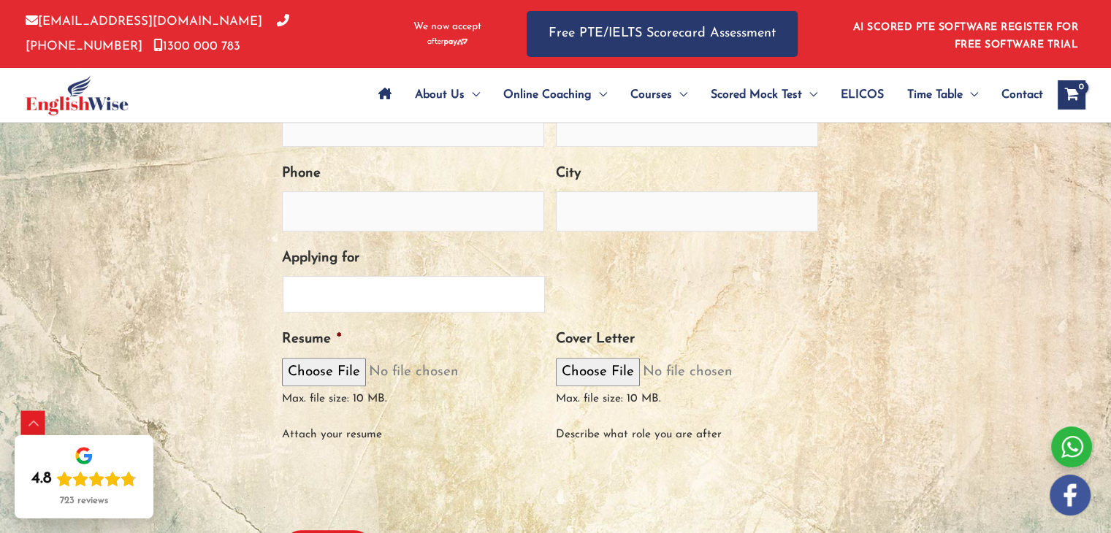
click at [487, 305] on select "PTE Trainer IELTS Trainer [PERSON_NAME] Trainer OET Trainer PTE/NAATI/IELTS Sal…" at bounding box center [414, 294] width 262 height 37
click at [494, 299] on select "PTE Trainer IELTS Trainer [PERSON_NAME] Trainer OET Trainer PTE/NAATI/IELTS Sal…" at bounding box center [414, 294] width 262 height 37
select select "Marketing"
click at [283, 276] on select "PTE Trainer IELTS Trainer [PERSON_NAME] Trainer OET Trainer PTE/NAATI/IELTS Sal…" at bounding box center [414, 294] width 262 height 37
drag, startPoint x: 603, startPoint y: 294, endPoint x: 459, endPoint y: 307, distance: 145.2
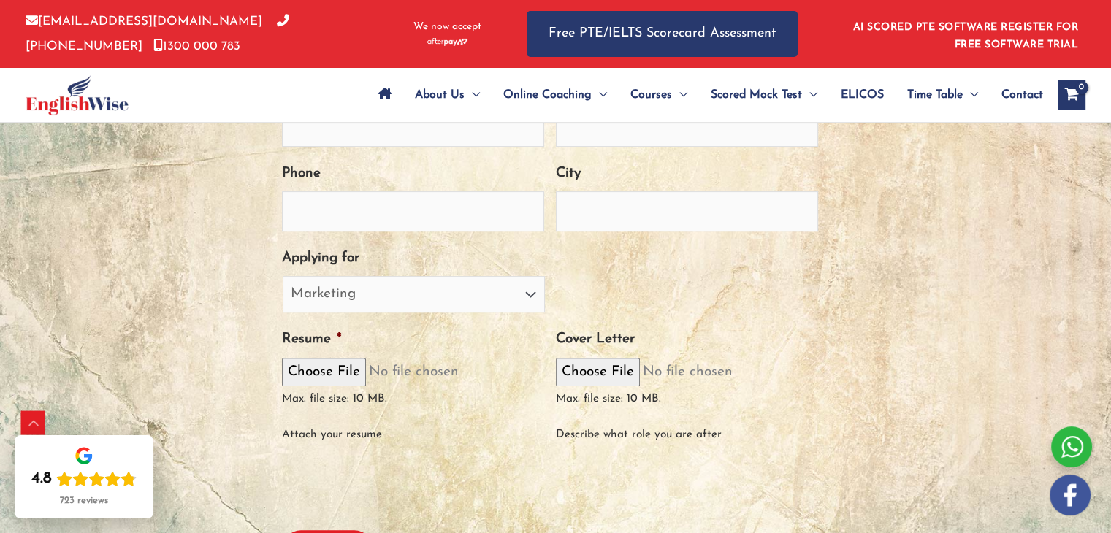
click at [600, 297] on div "PTE Trainer IELTS Trainer [PERSON_NAME] Trainer OET Trainer PTE/NAATI/IELTS Sal…" at bounding box center [550, 294] width 536 height 37
click at [459, 307] on select "PTE Trainer IELTS Trainer [PERSON_NAME] Trainer OET Trainer PTE/NAATI/IELTS Sal…" at bounding box center [414, 294] width 262 height 37
click at [640, 307] on div "PTE Trainer IELTS Trainer [PERSON_NAME] Trainer OET Trainer PTE/NAATI/IELTS Sal…" at bounding box center [550, 294] width 536 height 37
